Goal: Task Accomplishment & Management: Manage account settings

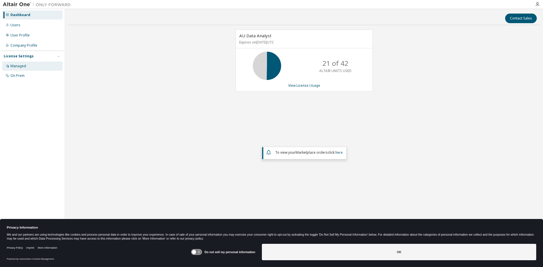
click at [20, 64] on div "Managed" at bounding box center [18, 66] width 16 height 5
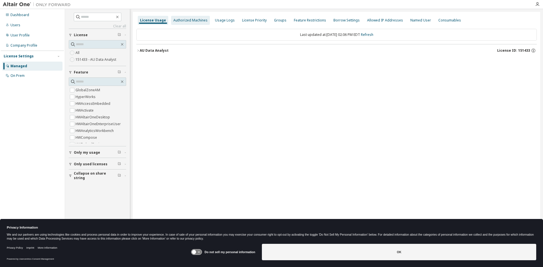
click at [185, 20] on div "Authorized Machines" at bounding box center [190, 20] width 34 height 5
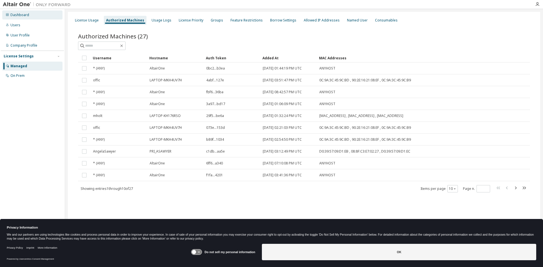
click at [23, 14] on div "Dashboard" at bounding box center [19, 15] width 19 height 5
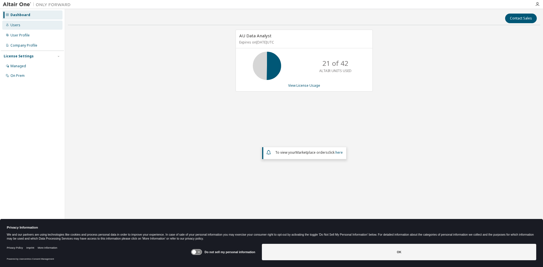
click at [18, 26] on div "Users" at bounding box center [15, 25] width 10 height 5
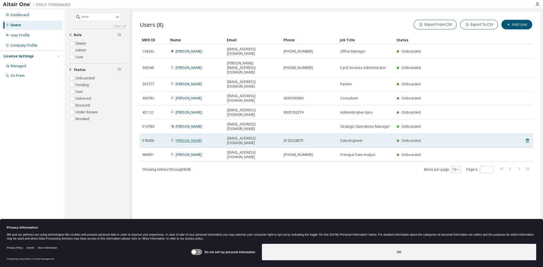
click at [188, 138] on link "[PERSON_NAME]" at bounding box center [189, 140] width 26 height 5
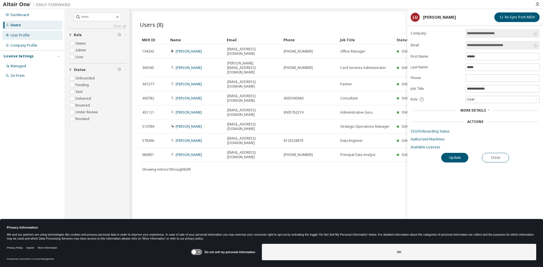
click at [22, 35] on div "User Profile" at bounding box center [19, 35] width 19 height 5
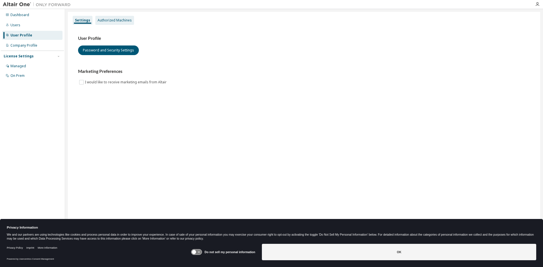
click at [104, 20] on div "Authorized Machines" at bounding box center [115, 20] width 34 height 5
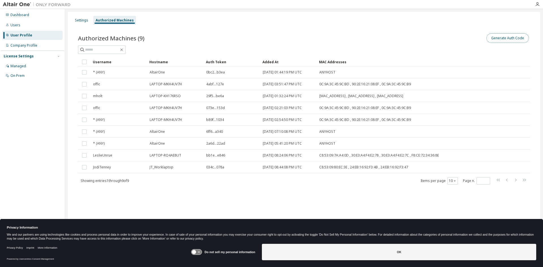
click at [496, 38] on button "Generate Auth Code" at bounding box center [508, 38] width 42 height 10
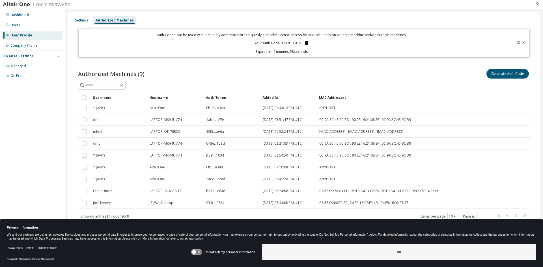
click at [306, 43] on icon at bounding box center [306, 43] width 5 height 5
click at [348, 41] on div "Auth Codes can be used with Almutil by administrators to quickly authorize lice…" at bounding box center [282, 44] width 400 height 22
click at [29, 67] on div "Managed" at bounding box center [32, 66] width 60 height 9
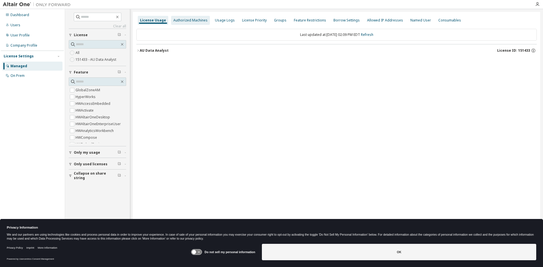
click at [186, 18] on div "Authorized Machines" at bounding box center [190, 20] width 39 height 9
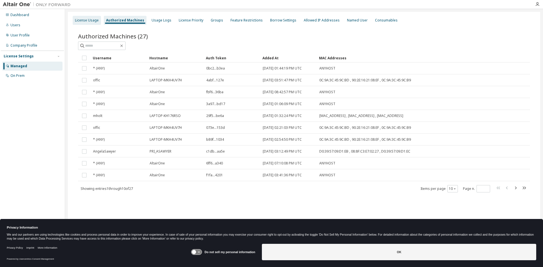
click at [93, 19] on div "License Usage" at bounding box center [87, 20] width 24 height 5
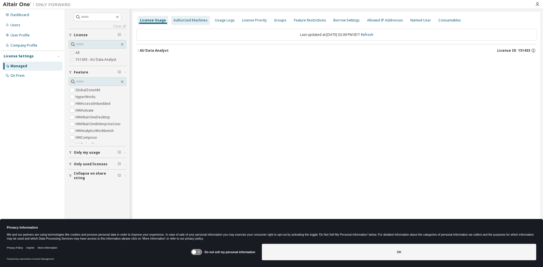
click at [188, 17] on div "Authorized Machines" at bounding box center [190, 20] width 39 height 9
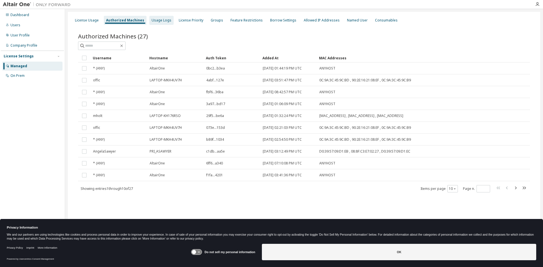
click at [155, 20] on div "Usage Logs" at bounding box center [162, 20] width 20 height 5
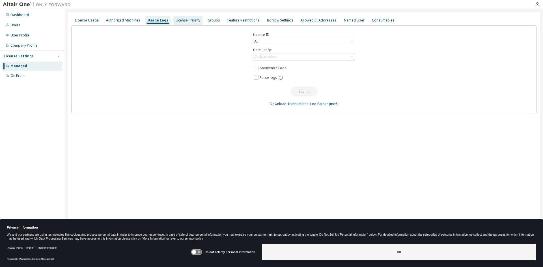
click at [185, 20] on div "License Priority" at bounding box center [188, 20] width 25 height 5
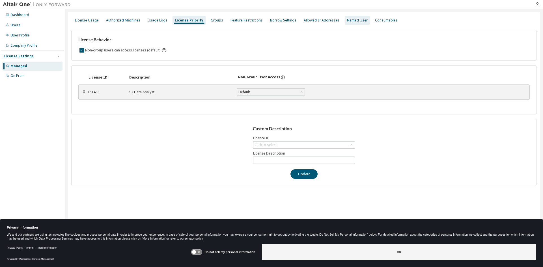
click at [348, 20] on div "Named User" at bounding box center [357, 20] width 21 height 5
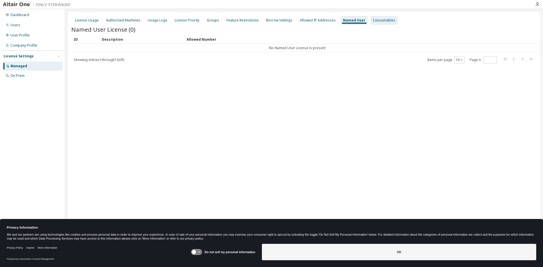
click at [387, 20] on div "Consumables" at bounding box center [384, 20] width 27 height 9
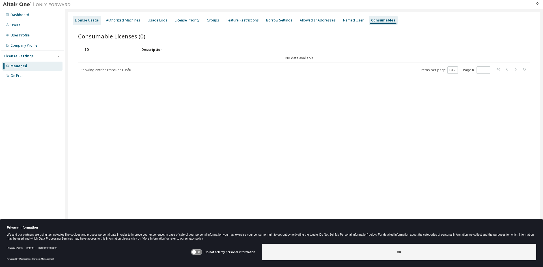
click at [92, 20] on div "License Usage" at bounding box center [87, 20] width 24 height 5
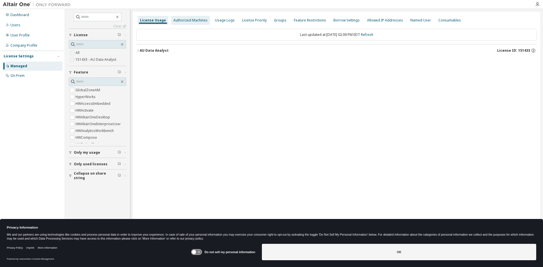
click at [195, 20] on div "Authorized Machines" at bounding box center [190, 20] width 34 height 5
